Goal: Task Accomplishment & Management: Complete application form

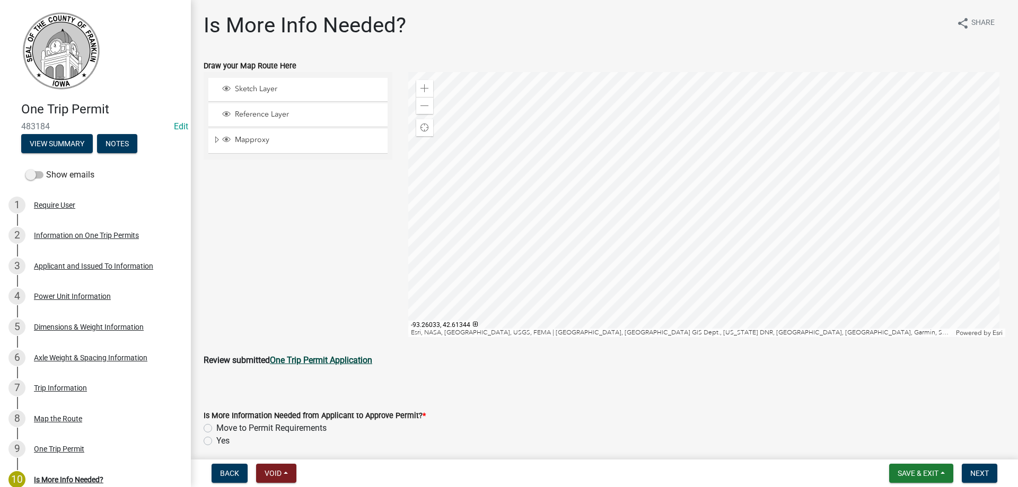
click at [322, 360] on strong "One Trip Permit Application" at bounding box center [321, 360] width 102 height 10
click at [216, 427] on label "Move to Permit Requirements" at bounding box center [271, 428] width 110 height 13
click at [216, 427] on input "Move to Permit Requirements" at bounding box center [219, 425] width 7 height 7
radio input "true"
click at [982, 472] on span "Next" at bounding box center [979, 473] width 19 height 8
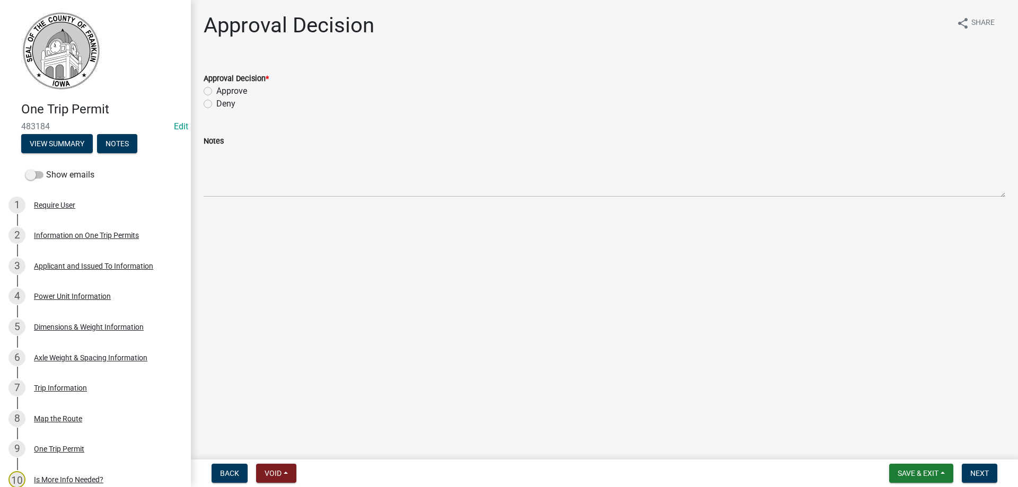
click at [216, 91] on label "Approve" at bounding box center [231, 91] width 31 height 13
click at [216, 91] on input "Approve" at bounding box center [219, 88] width 7 height 7
radio input "true"
click at [976, 470] on span "Next" at bounding box center [979, 473] width 19 height 8
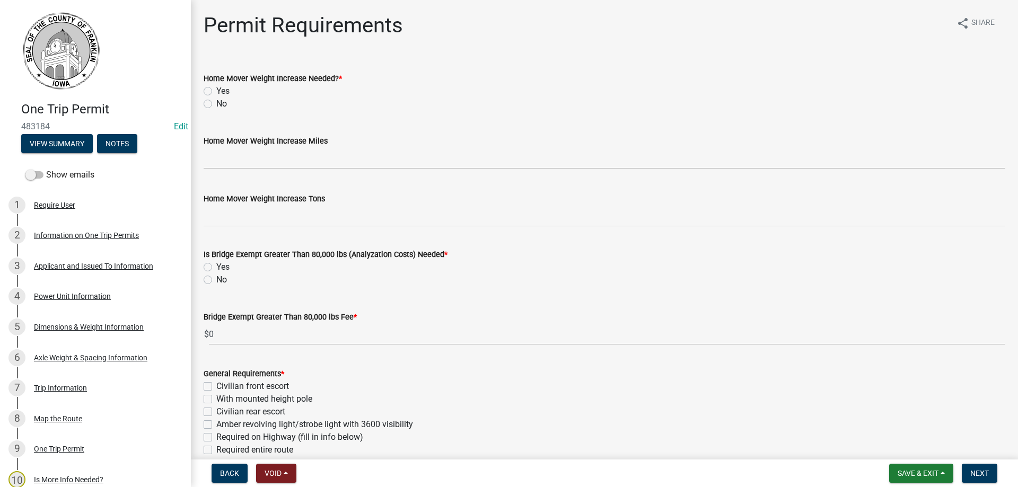
click at [216, 103] on label "No" at bounding box center [221, 104] width 11 height 13
click at [216, 103] on input "No" at bounding box center [219, 101] width 7 height 7
radio input "true"
click at [216, 279] on label "No" at bounding box center [221, 280] width 11 height 13
click at [216, 279] on input "No" at bounding box center [219, 277] width 7 height 7
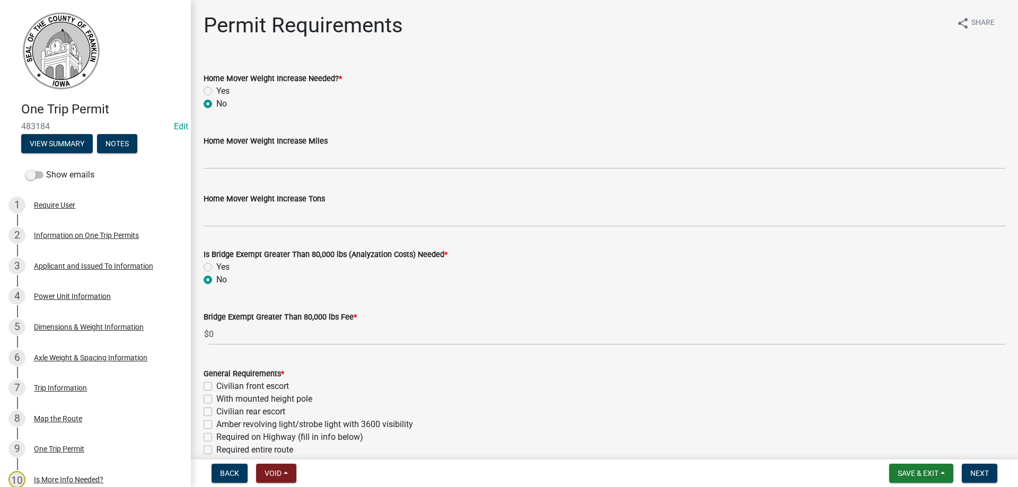
radio input "true"
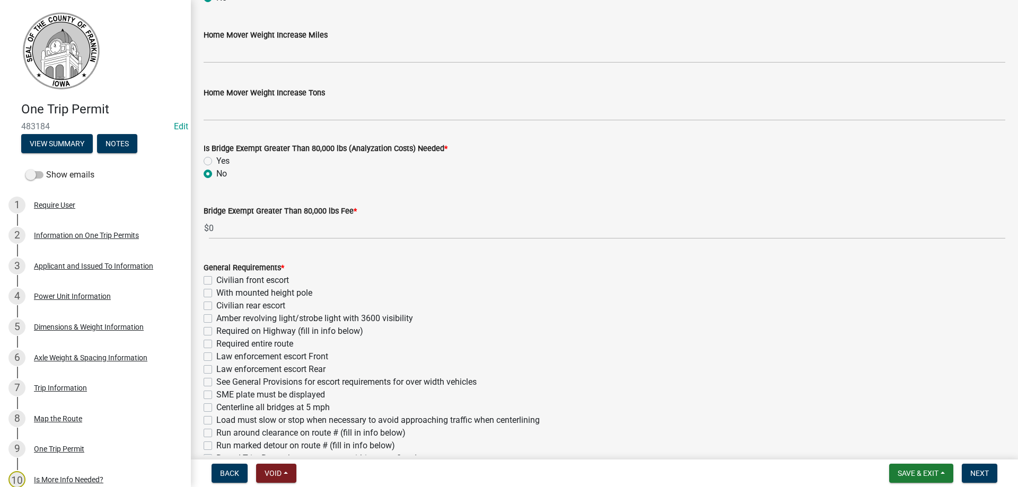
scroll to position [159, 0]
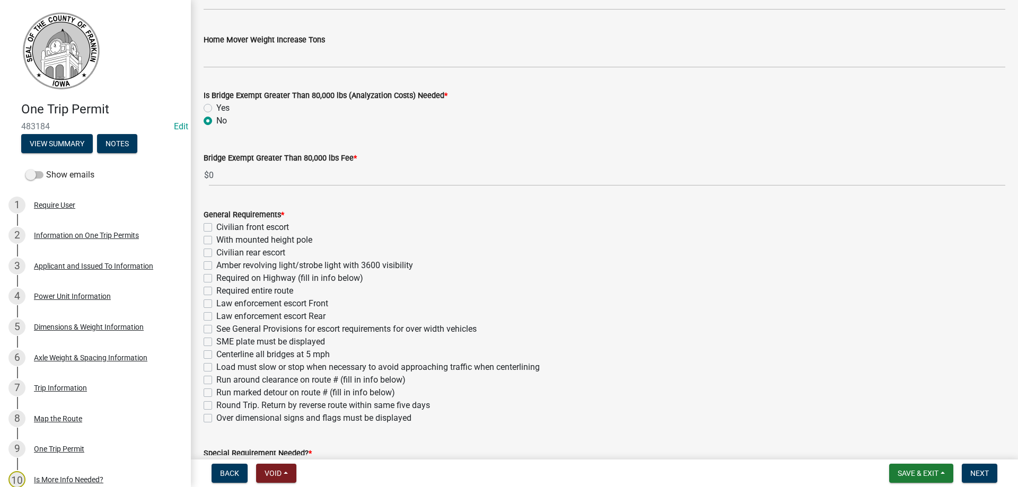
click at [216, 327] on label "See General Provisions for escort requirements for over width vehicles" at bounding box center [346, 329] width 260 height 13
click at [216, 327] on input "See General Provisions for escort requirements for over width vehicles" at bounding box center [219, 326] width 7 height 7
checkbox input "true"
checkbox input "false"
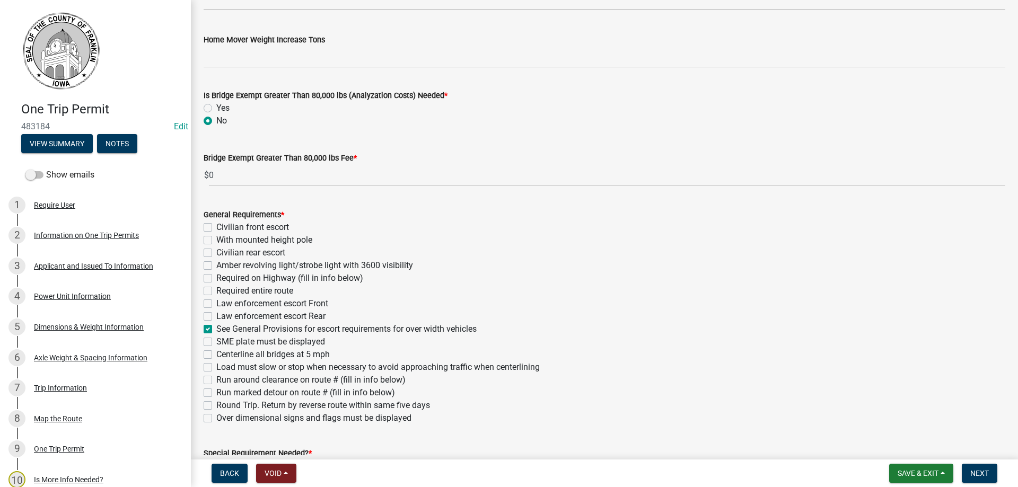
checkbox input "false"
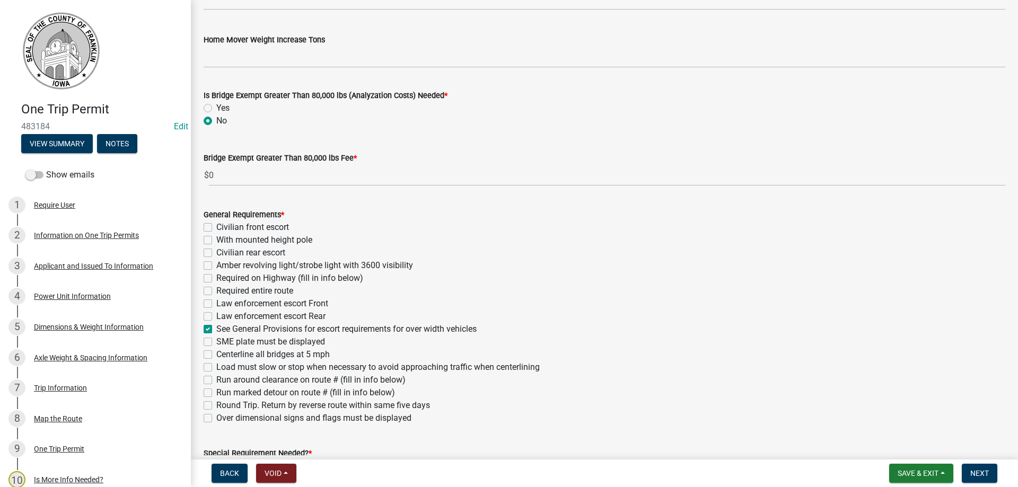
checkbox input "false"
checkbox input "true"
checkbox input "false"
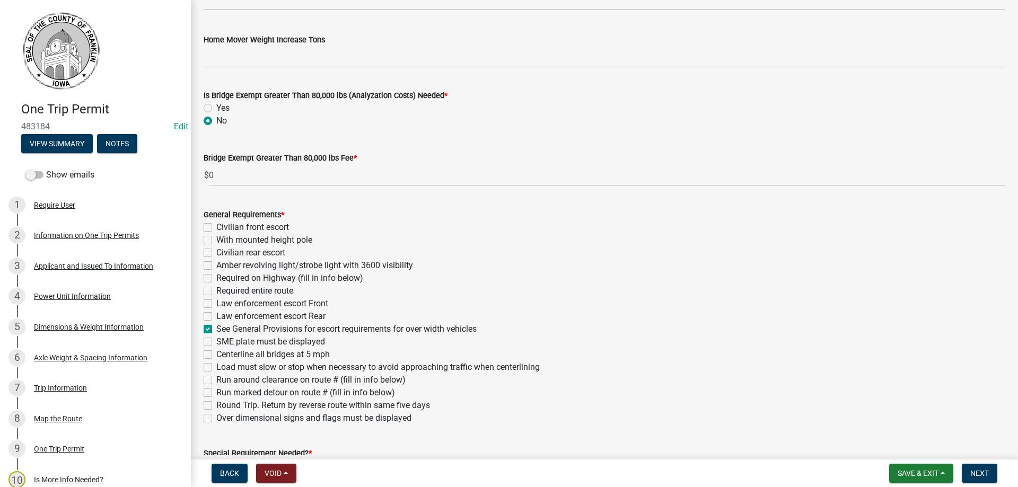
checkbox input "false"
click at [216, 419] on label "Over dimensional signs and flags must be displayed" at bounding box center [313, 418] width 195 height 13
click at [216, 419] on input "Over dimensional signs and flags must be displayed" at bounding box center [219, 415] width 7 height 7
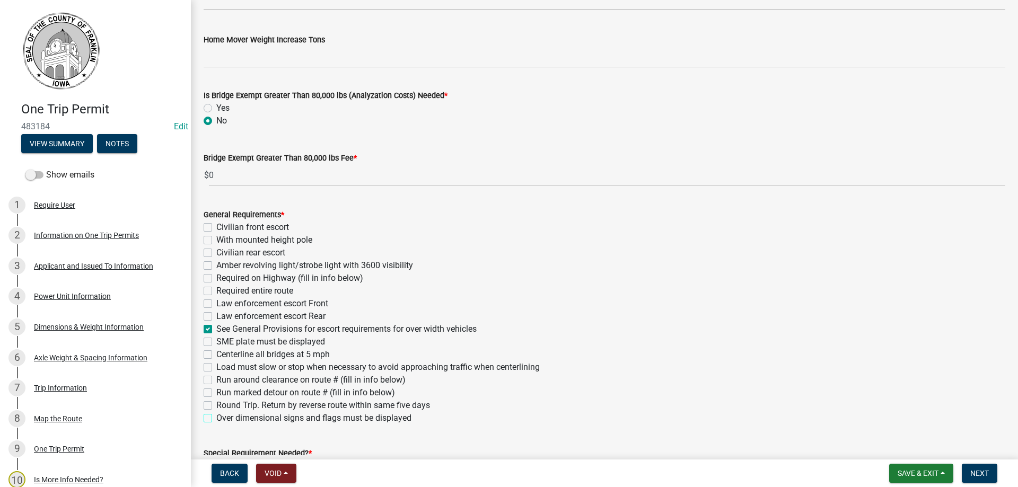
checkbox input "true"
checkbox input "false"
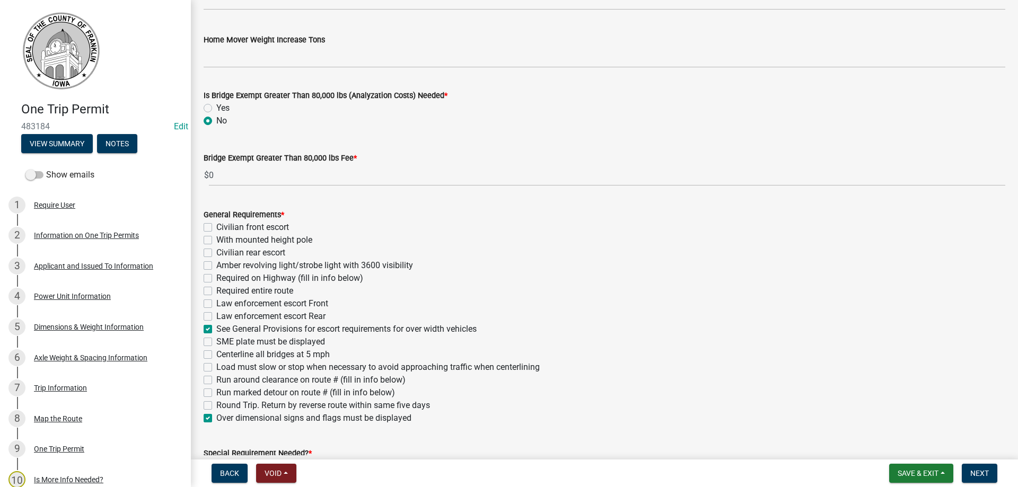
checkbox input "false"
checkbox input "true"
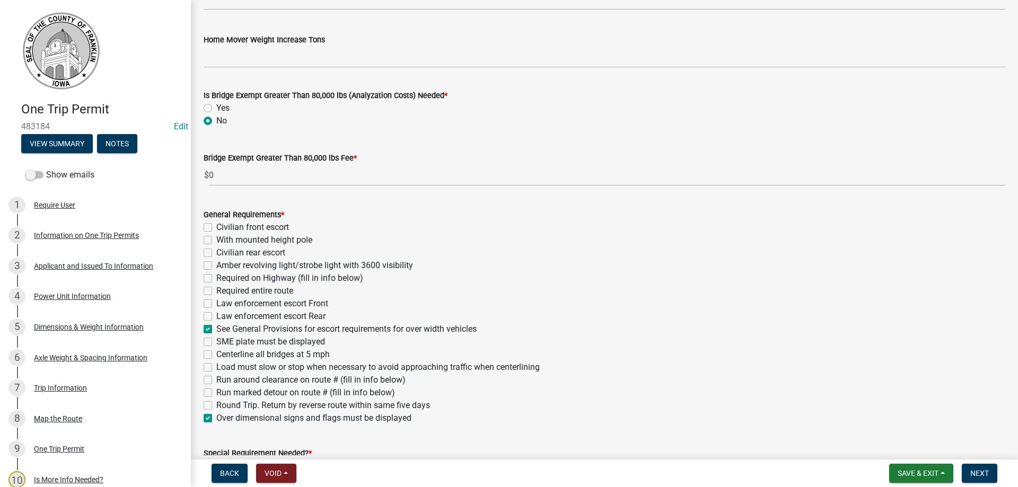
checkbox input "false"
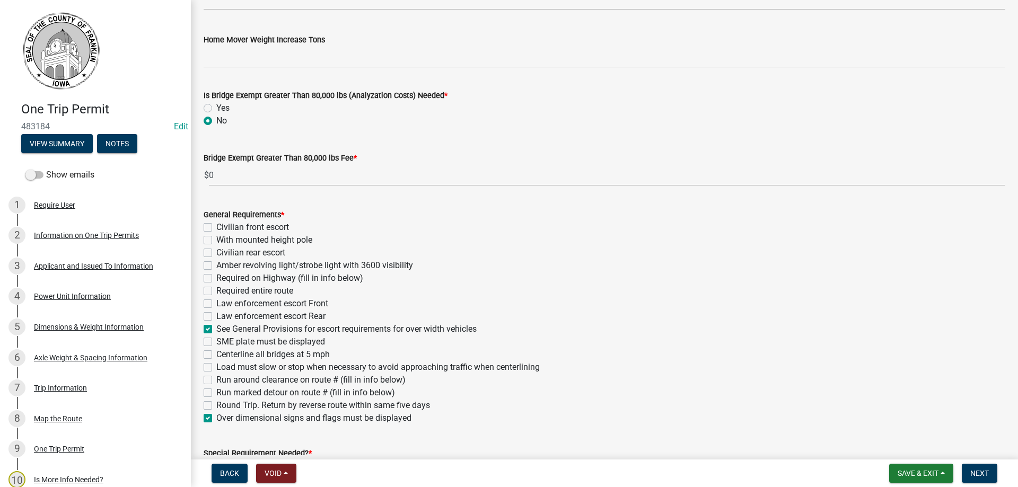
checkbox input "false"
checkbox input "true"
click at [216, 266] on label "Amber revolving light/strobe light with 3600 visibility" at bounding box center [314, 265] width 197 height 13
click at [216, 266] on input "Amber revolving light/strobe light with 3600 visibility" at bounding box center [219, 262] width 7 height 7
checkbox input "true"
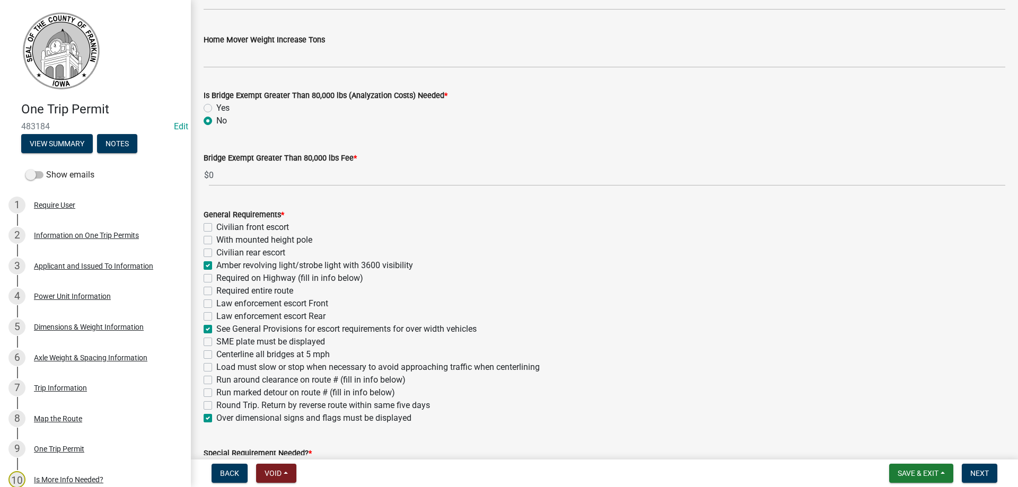
checkbox input "false"
checkbox input "true"
checkbox input "false"
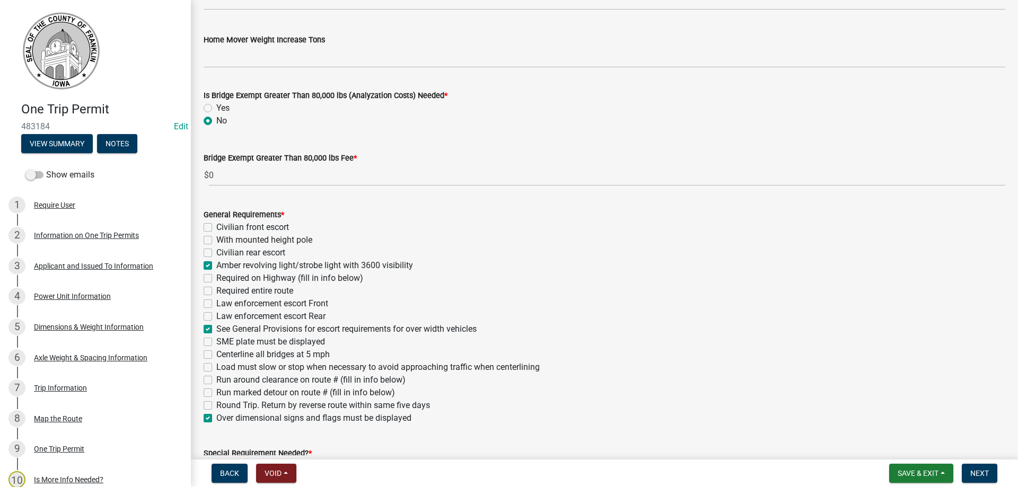
checkbox input "false"
checkbox input "true"
checkbox input "false"
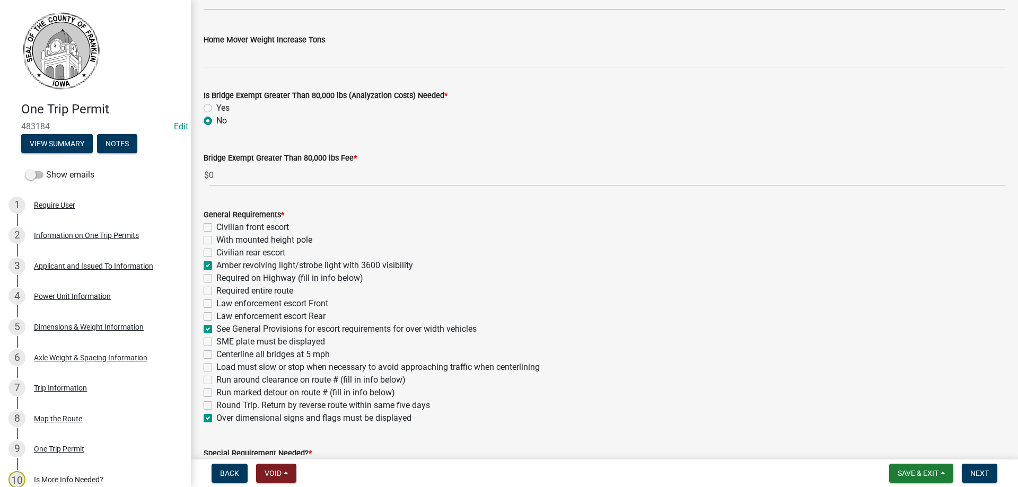
checkbox input "false"
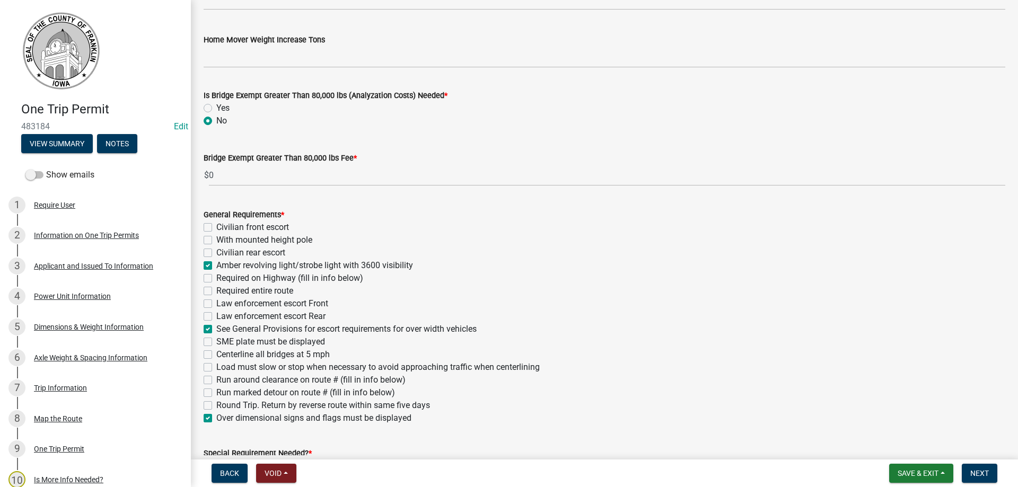
checkbox input "true"
click at [216, 328] on label "See General Provisions for escort requirements for over width vehicles" at bounding box center [346, 329] width 260 height 13
click at [216, 328] on input "See General Provisions for escort requirements for over width vehicles" at bounding box center [219, 326] width 7 height 7
checkbox input "false"
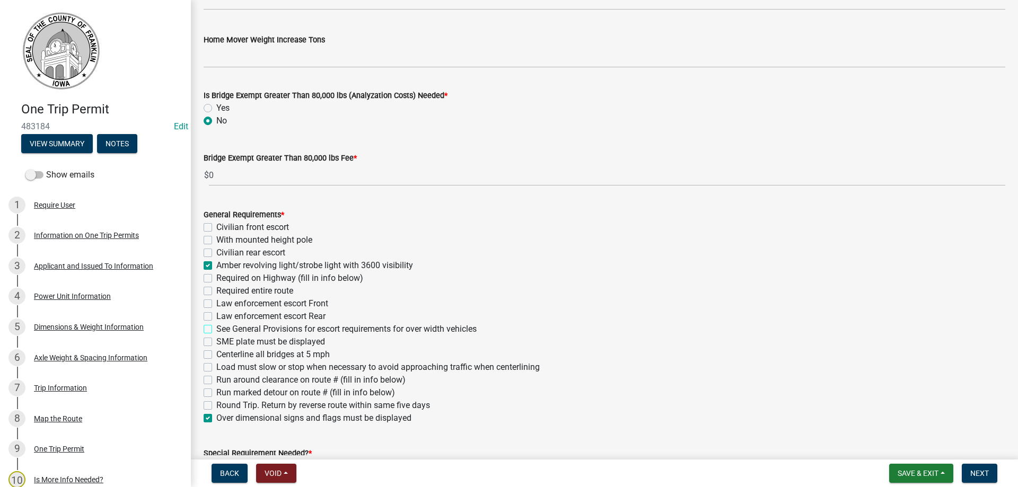
checkbox input "false"
checkbox input "true"
checkbox input "false"
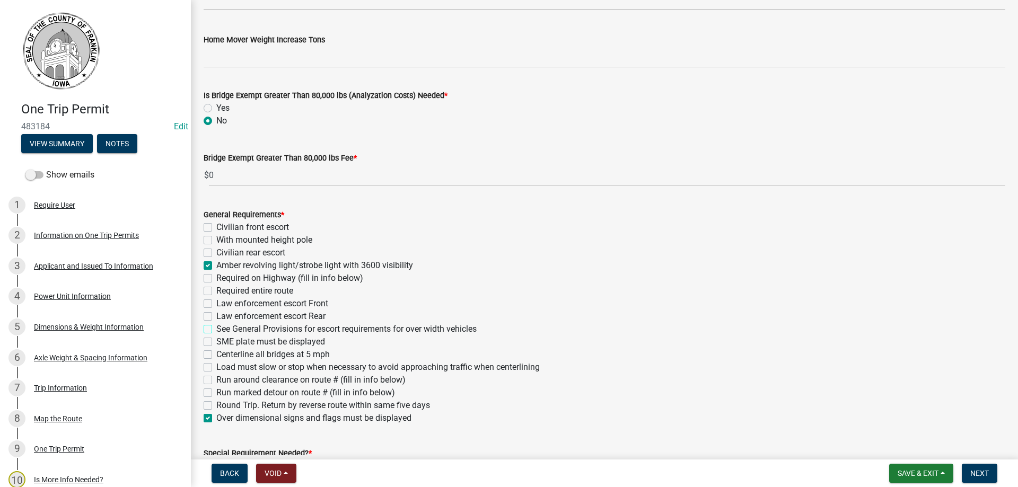
checkbox input "false"
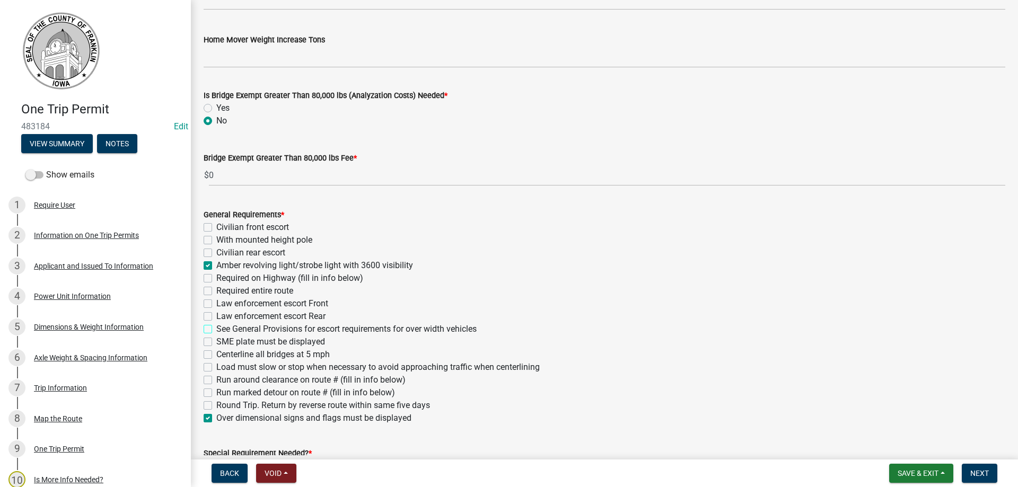
checkbox input "false"
checkbox input "true"
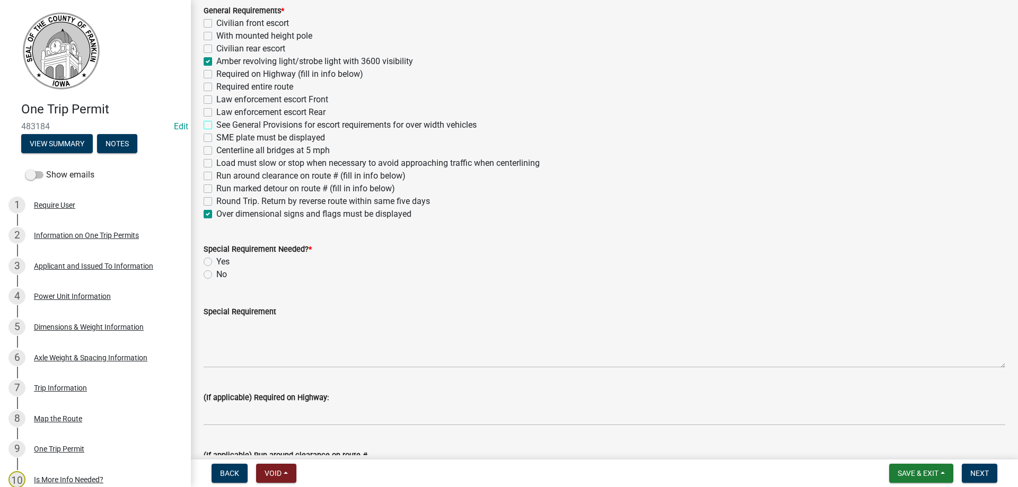
scroll to position [371, 0]
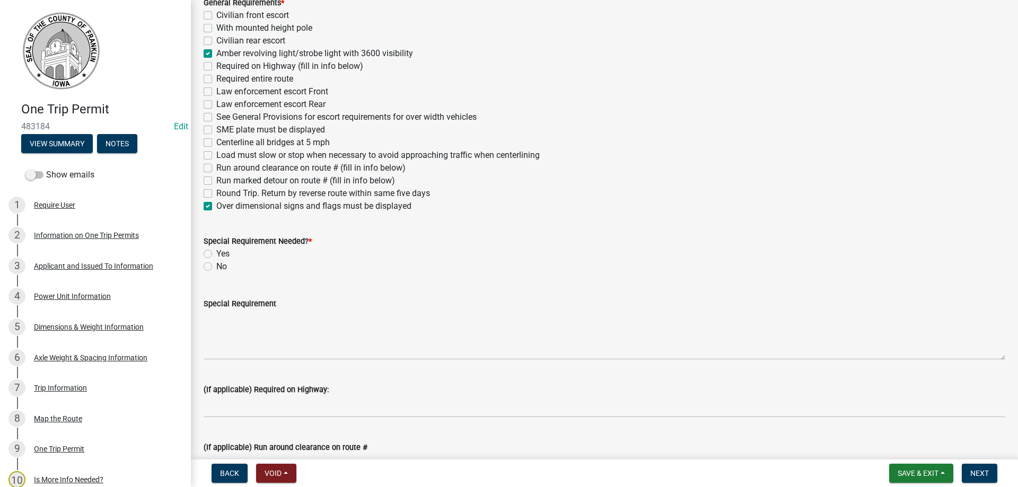
click at [216, 266] on label "No" at bounding box center [221, 266] width 11 height 13
click at [216, 266] on input "No" at bounding box center [219, 263] width 7 height 7
radio input "true"
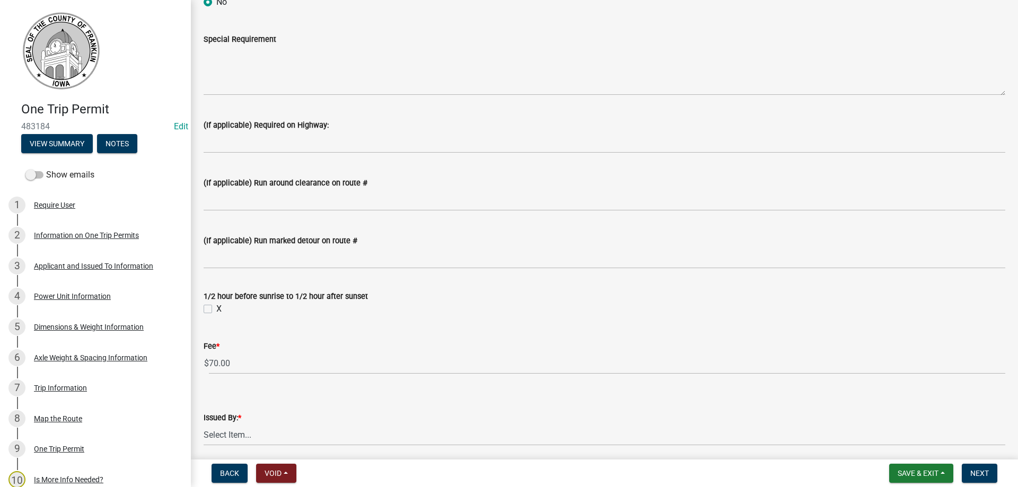
scroll to position [636, 0]
click at [216, 310] on label "X" at bounding box center [218, 308] width 5 height 13
click at [216, 309] on input "X" at bounding box center [219, 305] width 7 height 7
checkbox input "true"
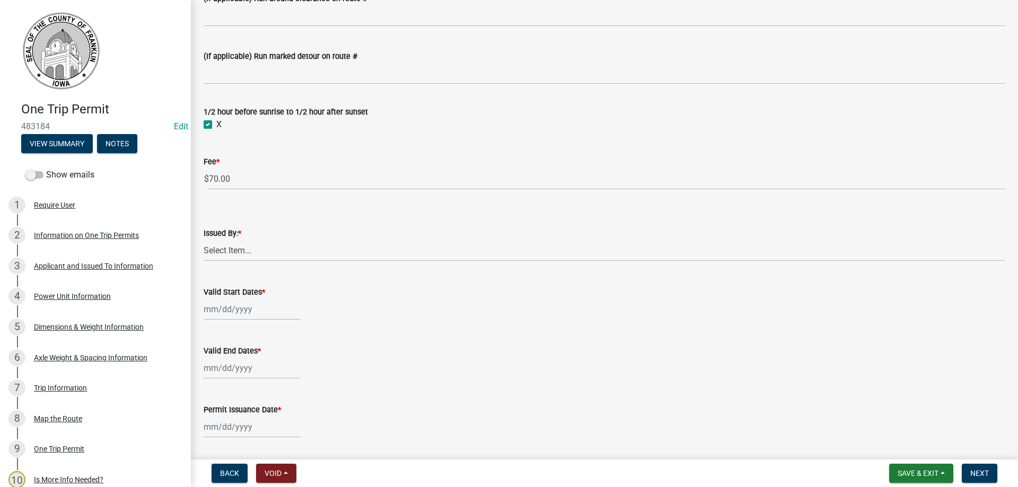
scroll to position [848, 0]
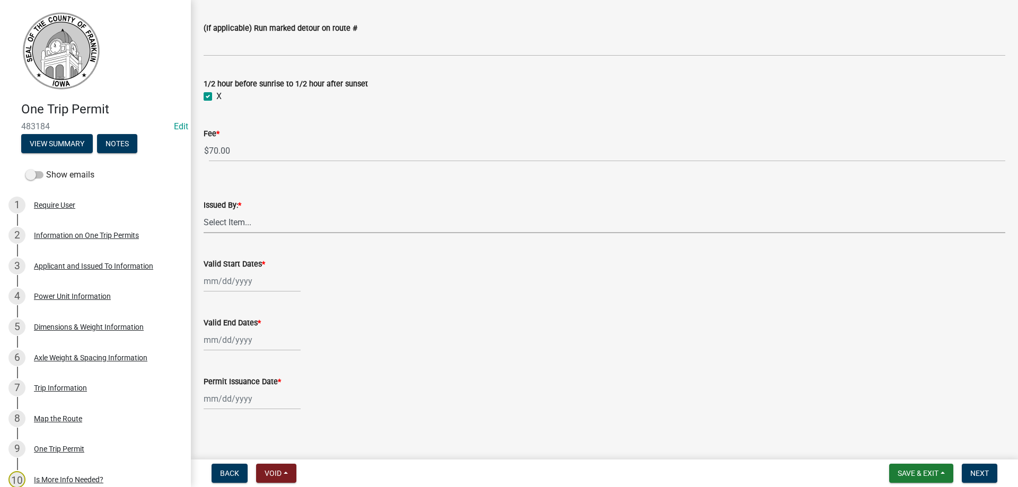
click at [233, 220] on select "Select Item... [PERSON_NAME] [PERSON_NAME] [PERSON_NAME] [PERSON_NAME]" at bounding box center [604, 223] width 801 height 22
click at [204, 212] on select "Select Item... [PERSON_NAME] [PERSON_NAME] [PERSON_NAME] [PERSON_NAME]" at bounding box center [604, 223] width 801 height 22
select select "7f02d393-746a-4e97-8a52-03f8831b4376"
select select "9"
select select "2025"
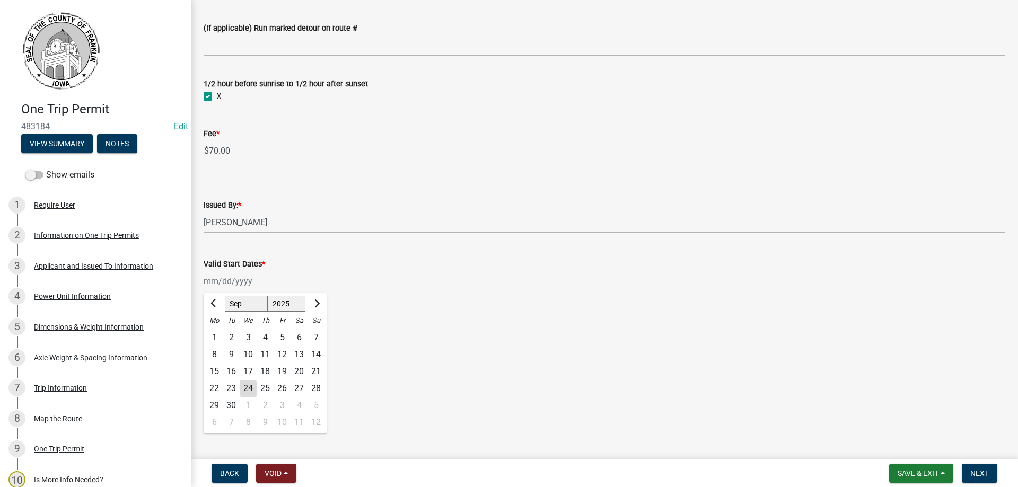
click at [240, 285] on div "[PERSON_NAME] Feb Mar Apr [PERSON_NAME][DATE] Oct Nov [DATE] 1526 1527 1528 152…" at bounding box center [252, 281] width 97 height 22
click at [237, 282] on input "Valid Start Dates *" at bounding box center [252, 281] width 97 height 22
click at [248, 387] on div "24" at bounding box center [248, 388] width 17 height 17
type input "[DATE]"
select select "9"
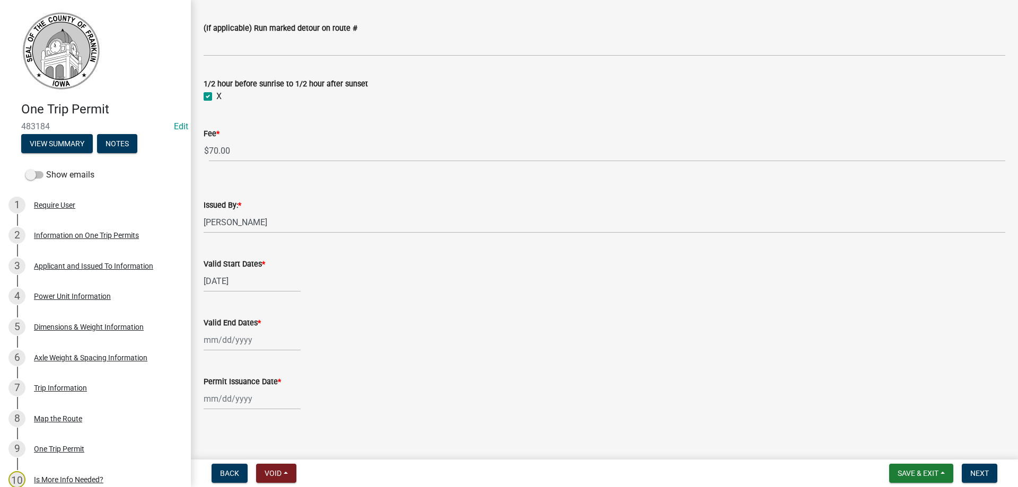
select select "2025"
click at [237, 343] on div "[PERSON_NAME] Feb Mar Apr [PERSON_NAME][DATE] Oct Nov [DATE] 1526 1527 1528 152…" at bounding box center [252, 340] width 97 height 22
click at [247, 298] on div "1" at bounding box center [248, 300] width 17 height 17
type input "[DATE]"
click at [224, 400] on div at bounding box center [252, 399] width 97 height 22
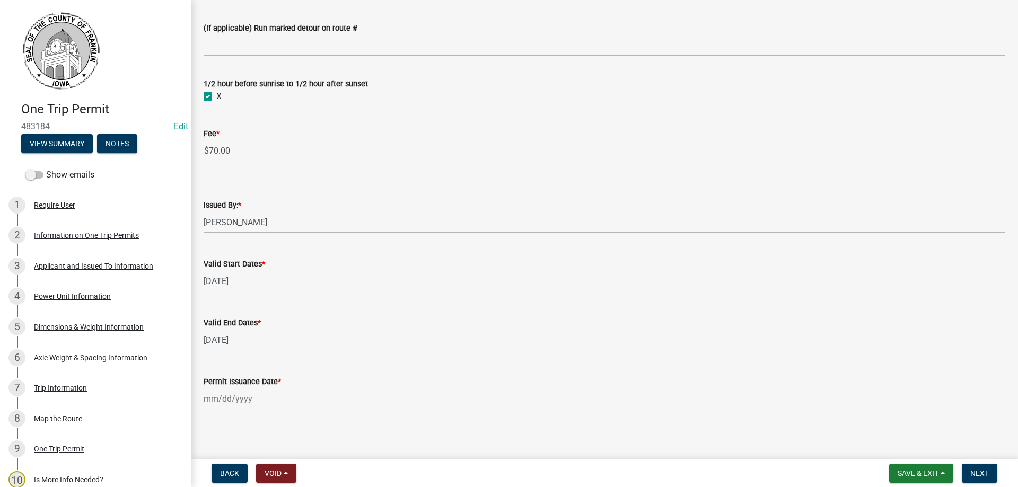
select select "9"
select select "2025"
click at [248, 343] on div "24" at bounding box center [248, 342] width 17 height 17
type input "[DATE]"
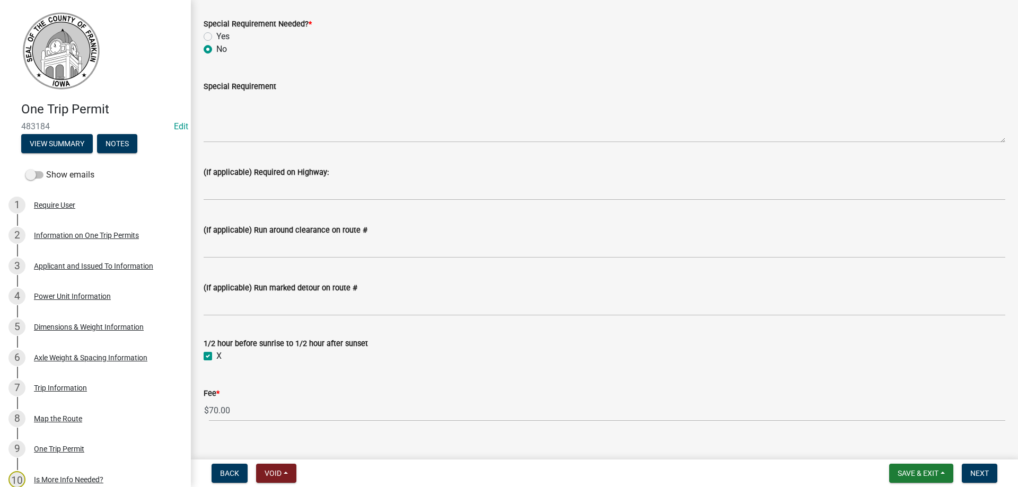
scroll to position [853, 0]
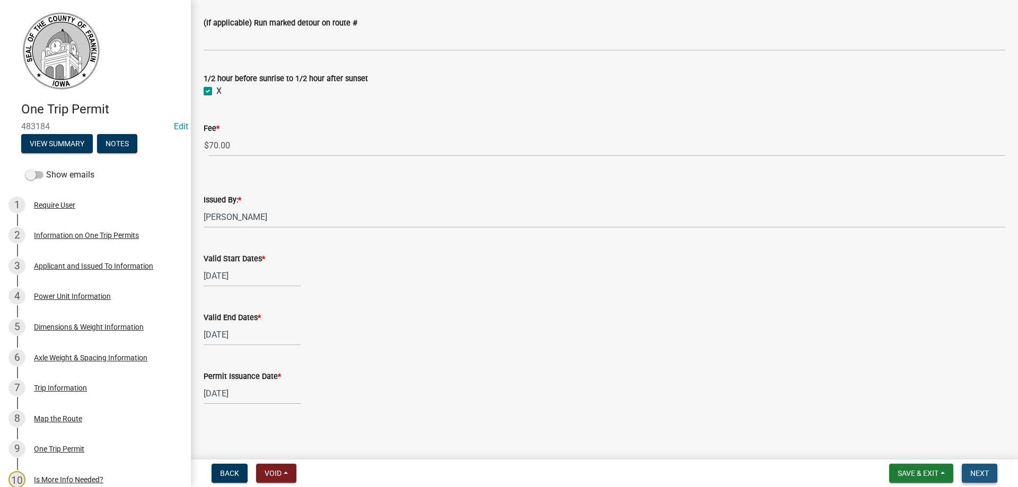
click at [980, 469] on span "Next" at bounding box center [979, 473] width 19 height 8
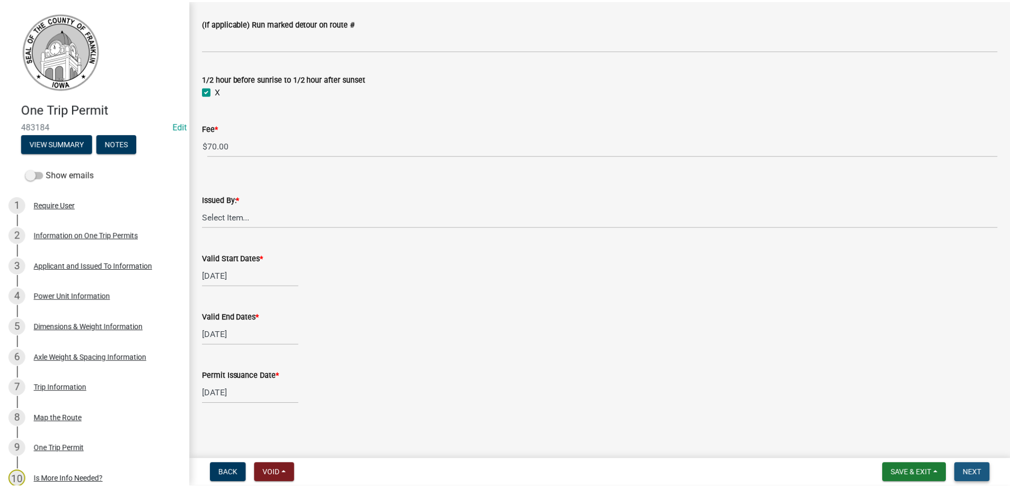
scroll to position [0, 0]
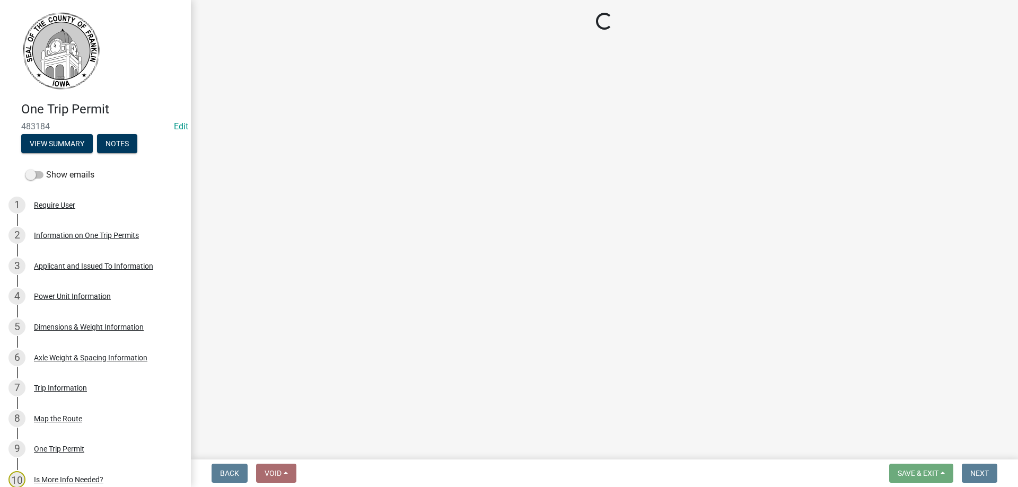
select select "3: 3"
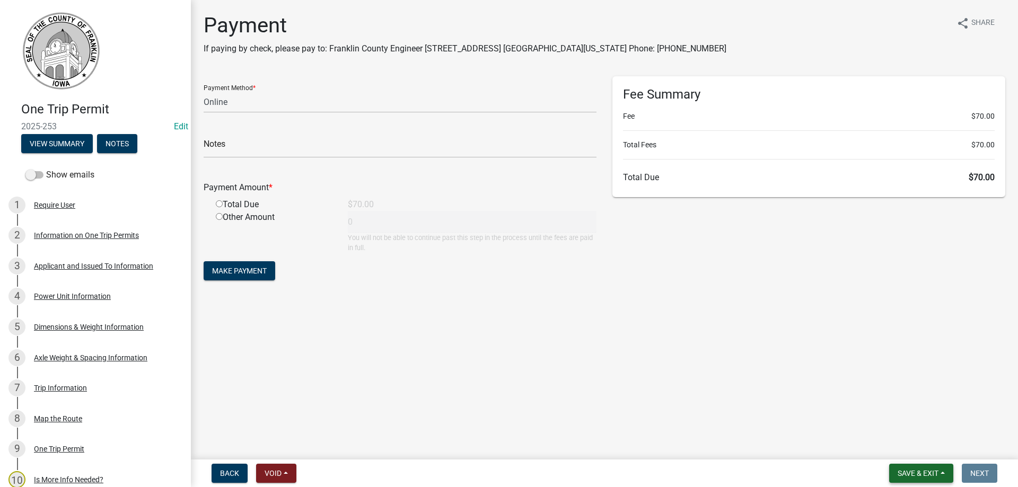
click at [921, 472] on span "Save & Exit" at bounding box center [917, 473] width 41 height 8
click at [901, 446] on button "Save & Exit" at bounding box center [910, 445] width 85 height 25
